Goal: Transaction & Acquisition: Purchase product/service

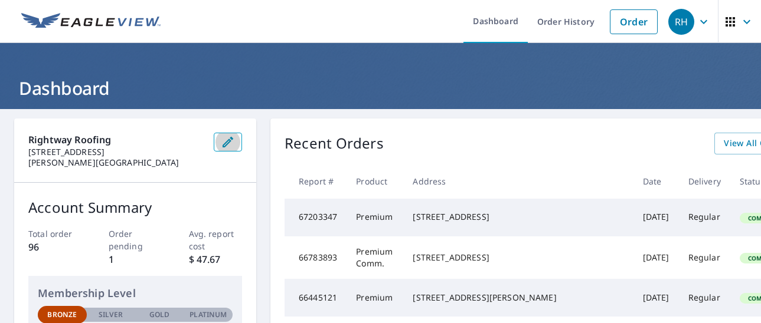
click at [221, 140] on icon "button" at bounding box center [228, 142] width 14 height 14
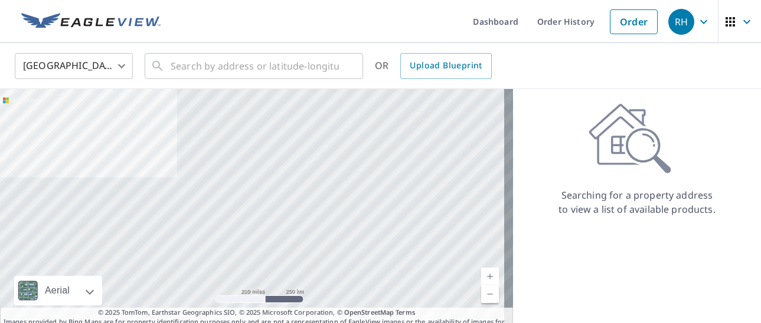
click at [104, 65] on body "RH RH Dashboard Order History Order RH United States US ​ ​ OR Upload Blueprint…" at bounding box center [380, 161] width 761 height 323
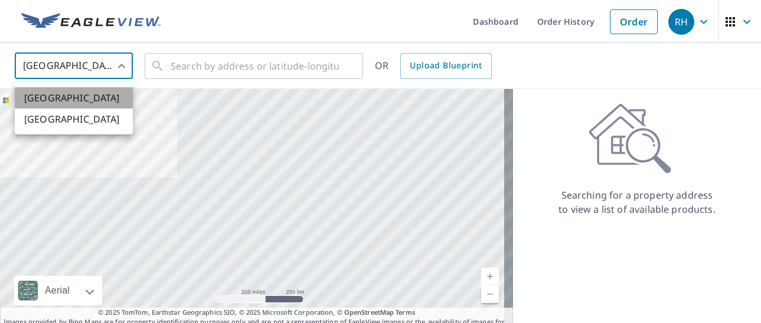
click at [81, 95] on li "[GEOGRAPHIC_DATA]" at bounding box center [74, 97] width 118 height 21
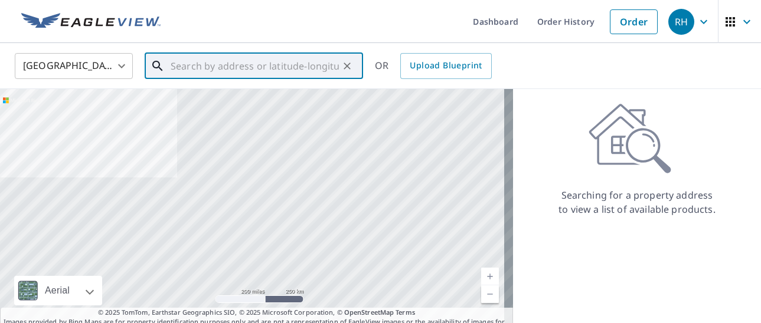
click at [201, 67] on input "text" at bounding box center [255, 66] width 168 height 33
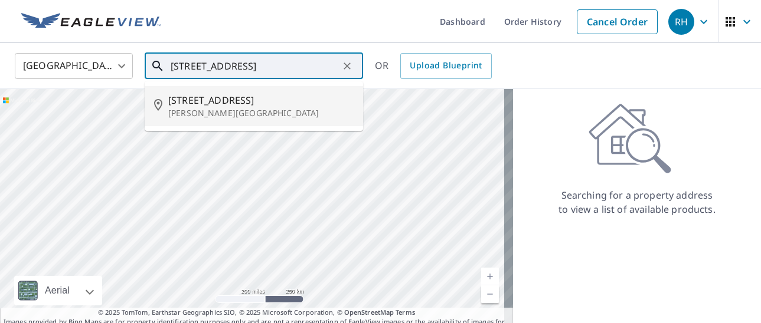
click at [211, 101] on span "[STREET_ADDRESS]" at bounding box center [260, 100] width 185 height 14
type input "[STREET_ADDRESS][PERSON_NAME]"
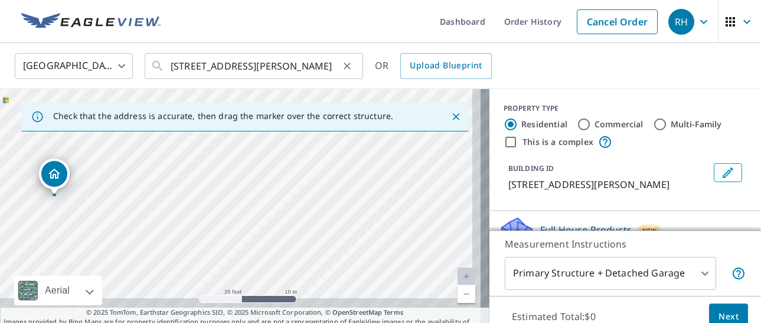
drag, startPoint x: 251, startPoint y: 253, endPoint x: 247, endPoint y: 80, distance: 172.9
click at [247, 80] on div "United States [GEOGRAPHIC_DATA] ​ [STREET_ADDRESS] ​ OR Upload Blueprint Check …" at bounding box center [380, 190] width 761 height 294
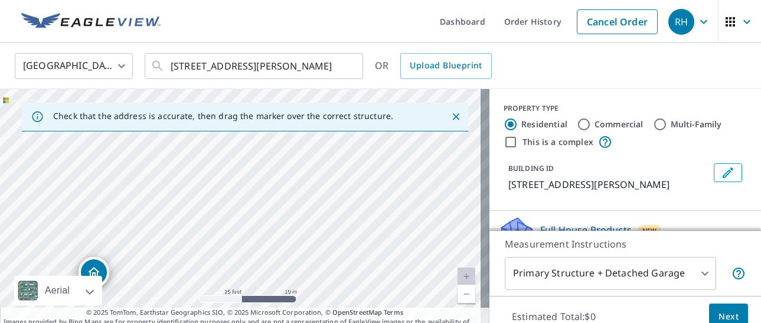
drag, startPoint x: 48, startPoint y: 176, endPoint x: 291, endPoint y: 194, distance: 243.8
click at [291, 194] on div "[STREET_ADDRESS][PERSON_NAME]" at bounding box center [244, 213] width 489 height 248
drag, startPoint x: 122, startPoint y: 262, endPoint x: 227, endPoint y: 175, distance: 136.2
click at [227, 175] on div "[STREET_ADDRESS][PERSON_NAME]" at bounding box center [244, 213] width 489 height 248
drag, startPoint x: 192, startPoint y: 172, endPoint x: 202, endPoint y: 185, distance: 16.0
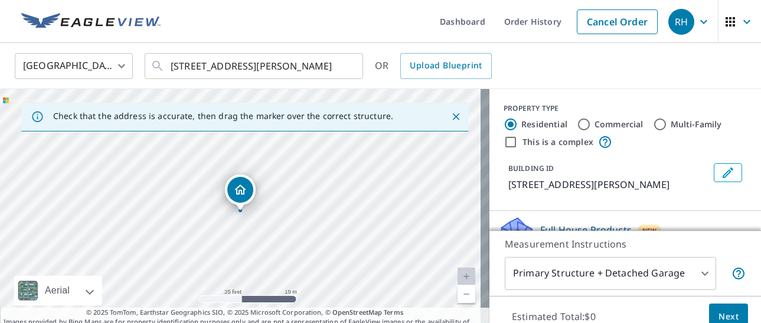
click at [234, 186] on icon "Dropped pin, building 1, Residential property, 1013 Foothills Cir Albert Lea, M…" at bounding box center [240, 190] width 14 height 14
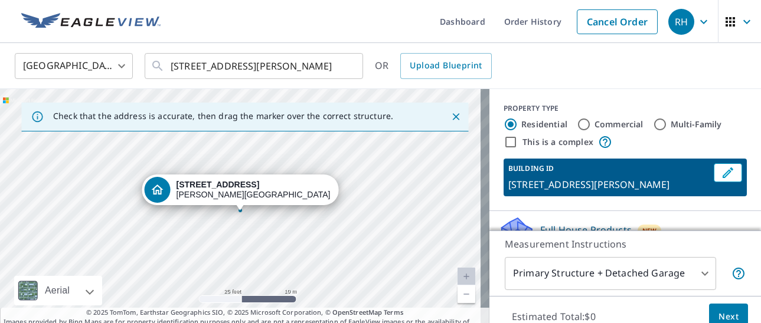
click at [234, 186] on strong "[STREET_ADDRESS]" at bounding box center [217, 184] width 83 height 9
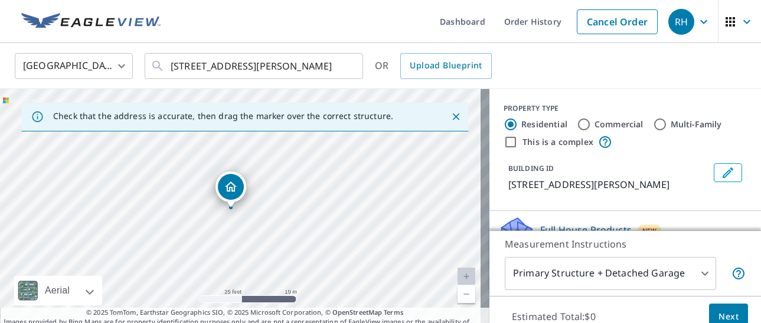
drag, startPoint x: 234, startPoint y: 297, endPoint x: 225, endPoint y: 294, distance: 9.9
click at [225, 294] on div "[STREET_ADDRESS][PERSON_NAME]" at bounding box center [244, 213] width 489 height 248
click at [457, 273] on link "Current Level 20, Zoom In Disabled" at bounding box center [466, 277] width 18 height 18
click at [457, 291] on link "Current Level 20, Zoom Out" at bounding box center [466, 295] width 18 height 18
click at [458, 277] on link "Current Level 19, Zoom In" at bounding box center [466, 277] width 18 height 18
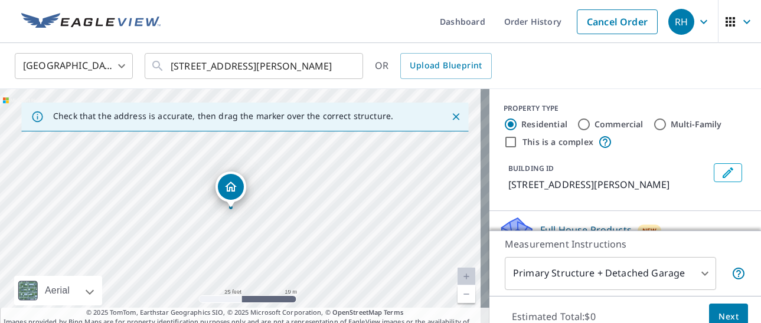
click at [458, 277] on link "Current Level 20, Zoom In Disabled" at bounding box center [466, 277] width 18 height 18
click at [228, 187] on icon "Dropped pin, building 1, Residential property, 1013 Foothills Cir Albert Lea, M…" at bounding box center [231, 187] width 12 height 10
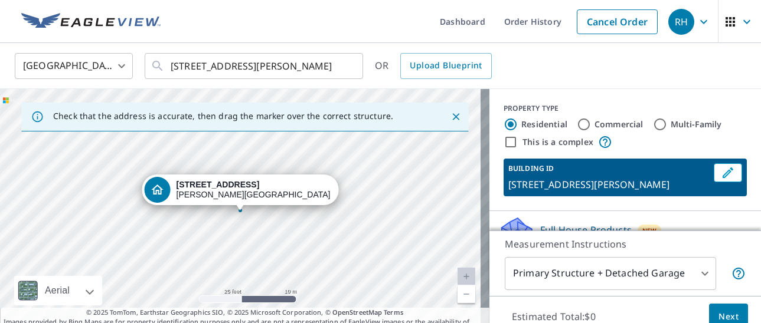
click at [260, 161] on div "[STREET_ADDRESS][PERSON_NAME]" at bounding box center [244, 213] width 489 height 248
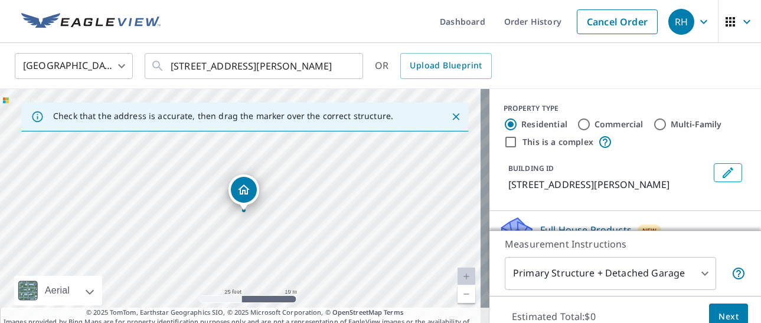
click at [179, 117] on p "Check that the address is accurate, then drag the marker over the correct struc…" at bounding box center [223, 116] width 340 height 11
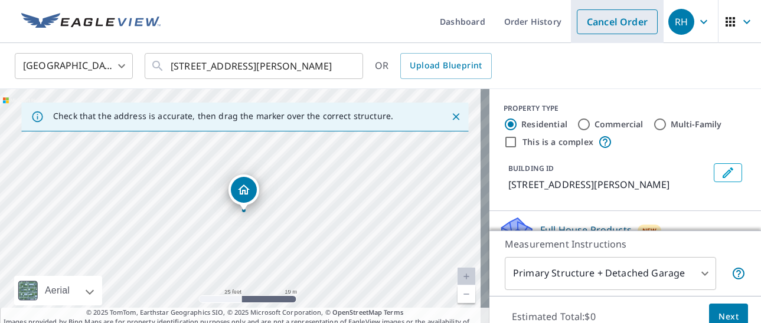
click at [617, 21] on link "Cancel Order" at bounding box center [616, 21] width 81 height 25
